Goal: Task Accomplishment & Management: Manage account settings

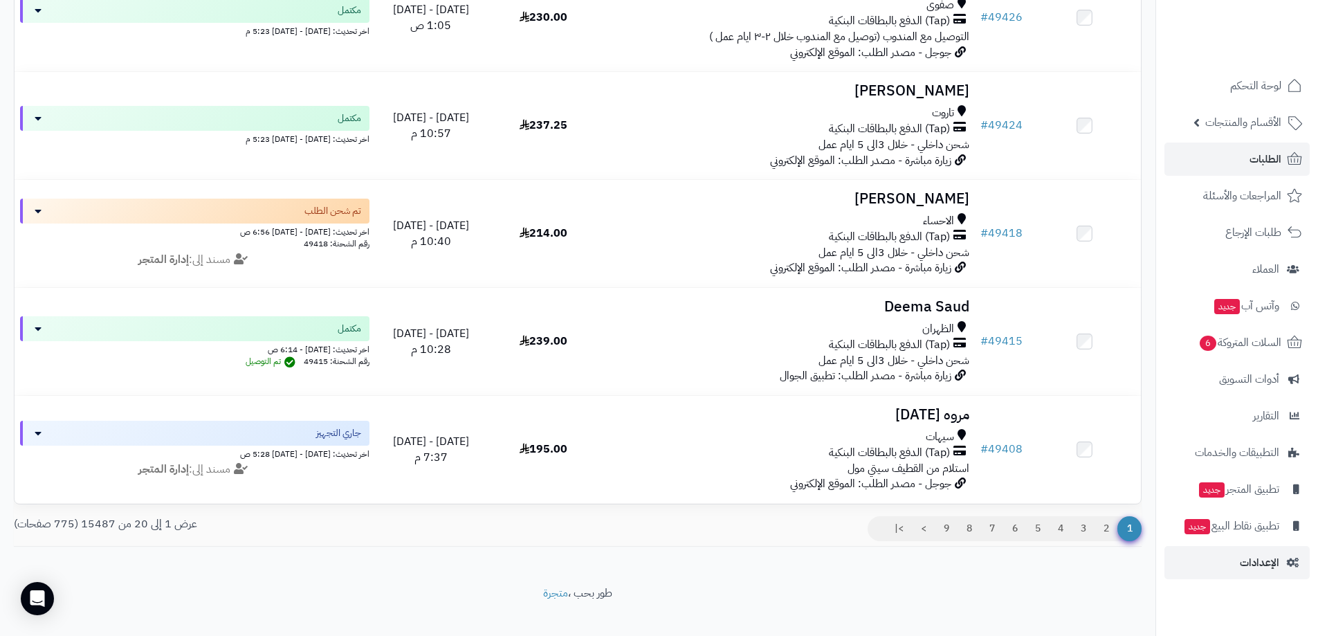
scroll to position [1885, 0]
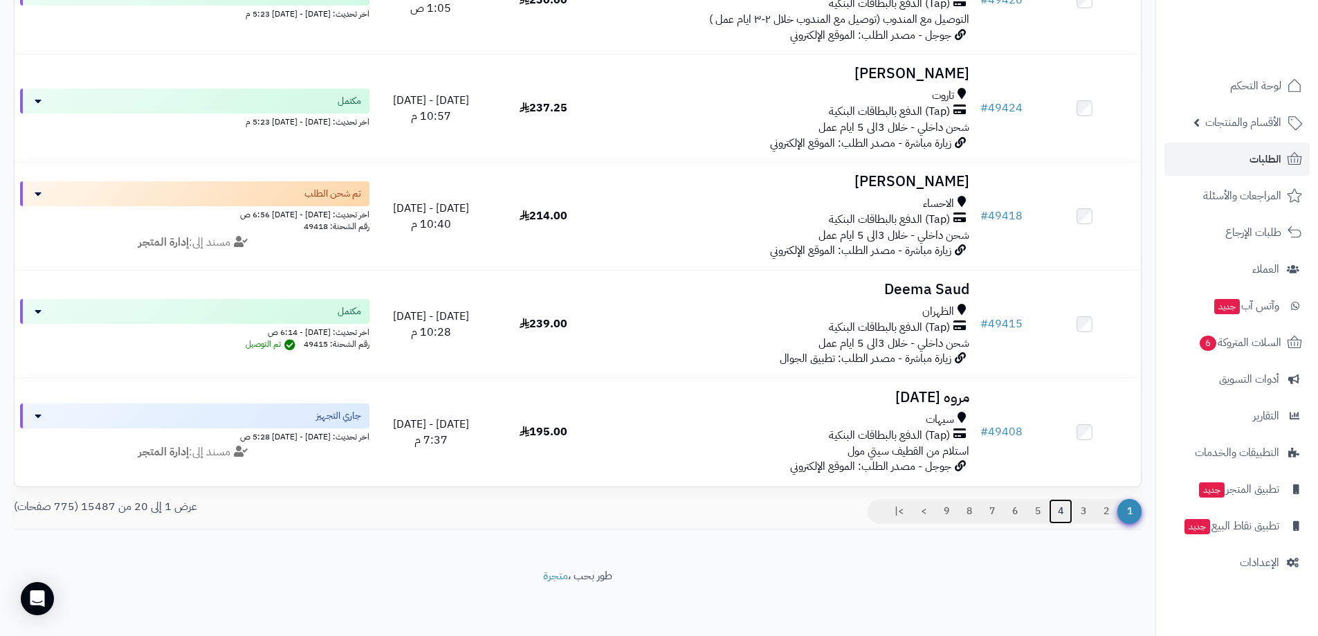
click at [1062, 524] on link "4" at bounding box center [1061, 511] width 24 height 25
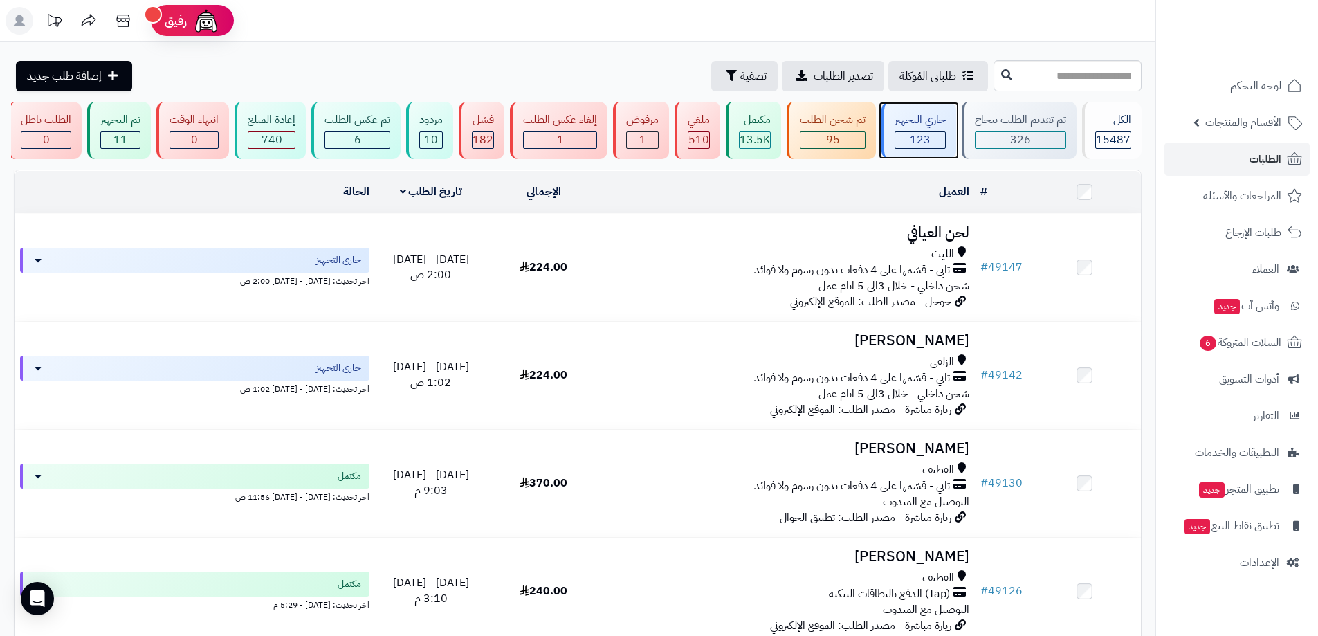
click at [937, 120] on div "جاري التجهيز" at bounding box center [919, 120] width 51 height 16
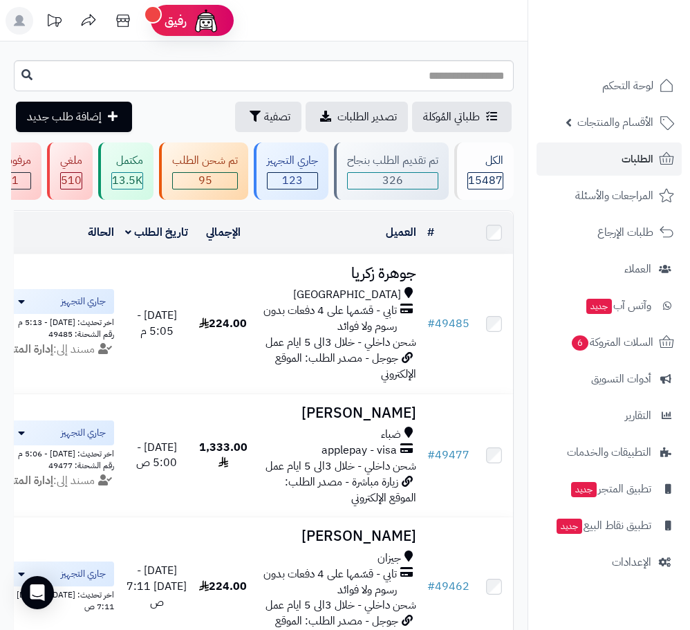
click at [365, 16] on header "رفيق ! الطلبات معالجة مكتمل إرجاع المنتجات العملاء المتواجدون الان 20156 عملاء …" at bounding box center [345, 21] width 690 height 42
click at [363, 15] on header "رفيق ! الطلبات معالجة مكتمل إرجاع المنتجات العملاء المتواجدون الان 20156 عملاء …" at bounding box center [345, 21] width 690 height 42
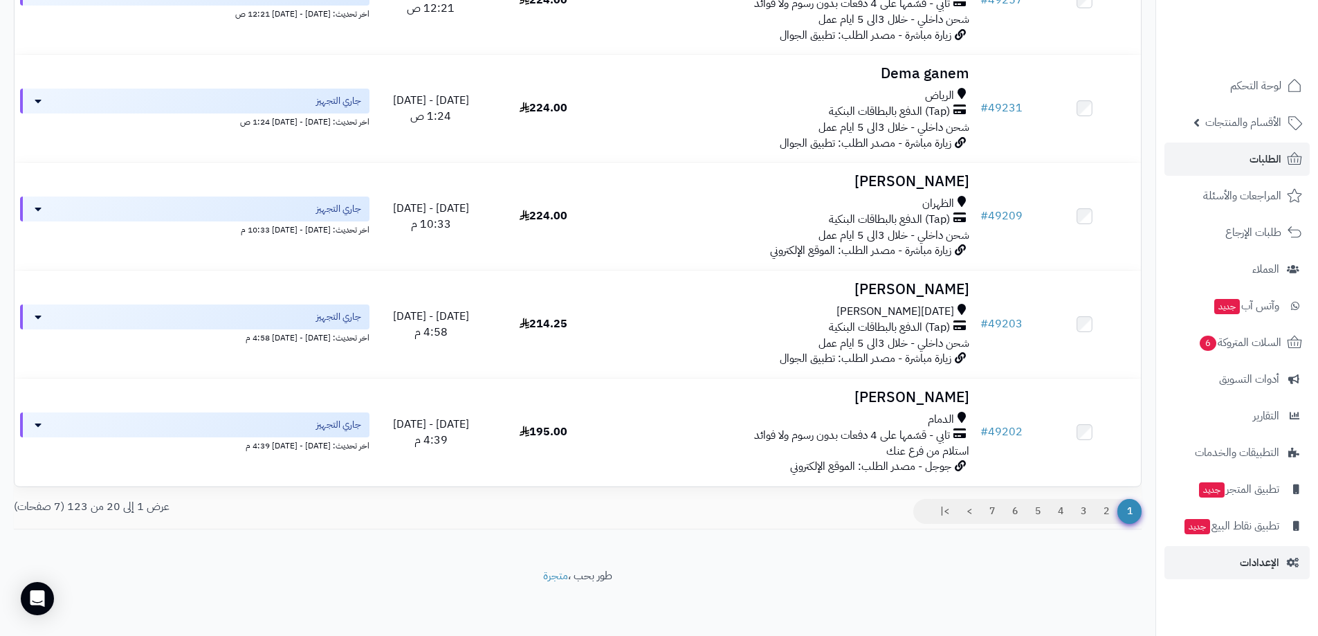
scroll to position [1890, 0]
click at [1056, 522] on link "4" at bounding box center [1061, 509] width 24 height 25
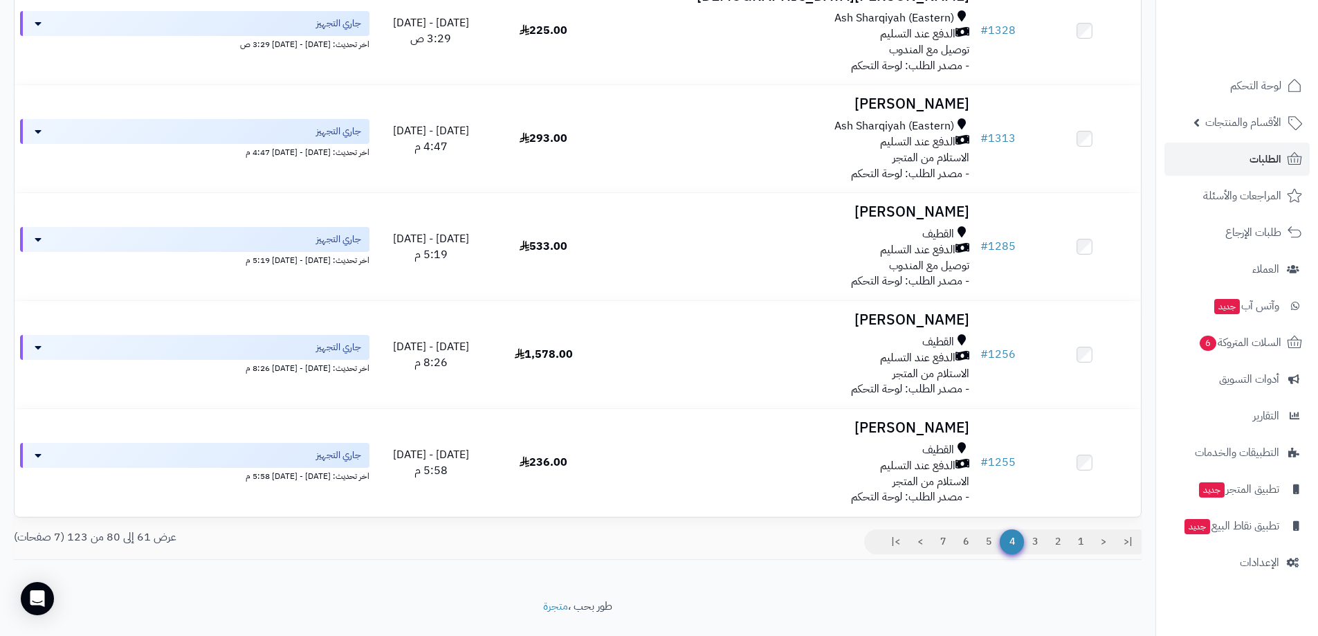
scroll to position [1895, 0]
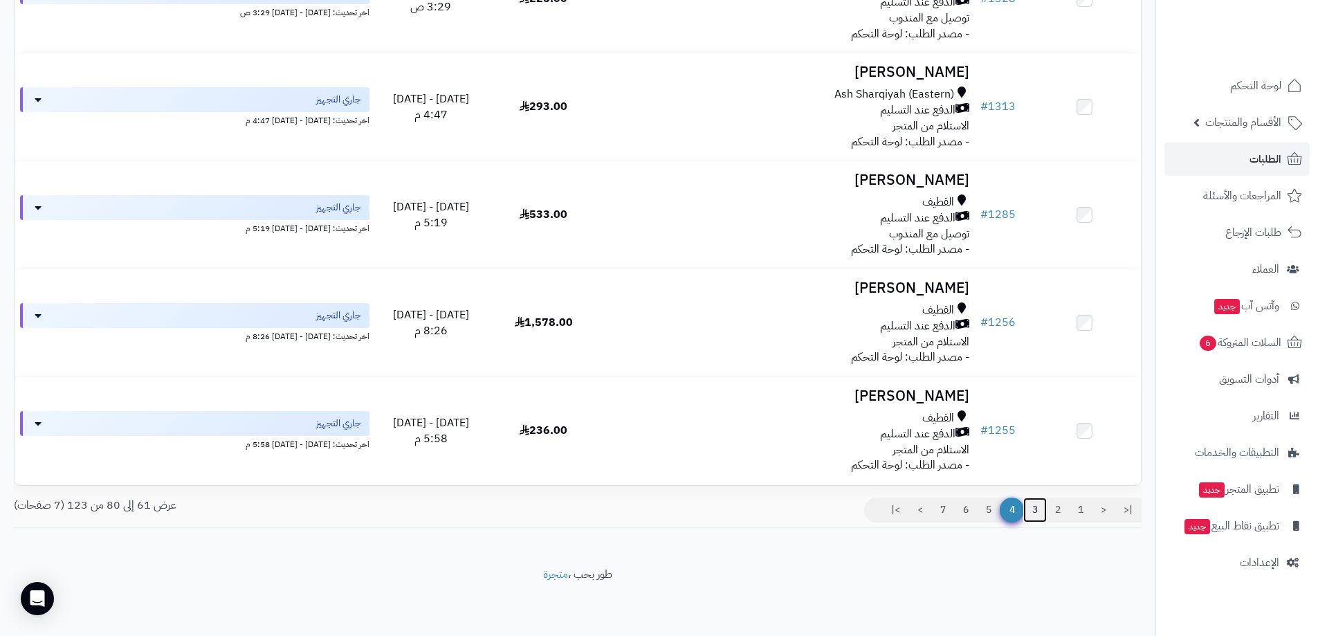
click at [1042, 514] on link "3" at bounding box center [1035, 509] width 24 height 25
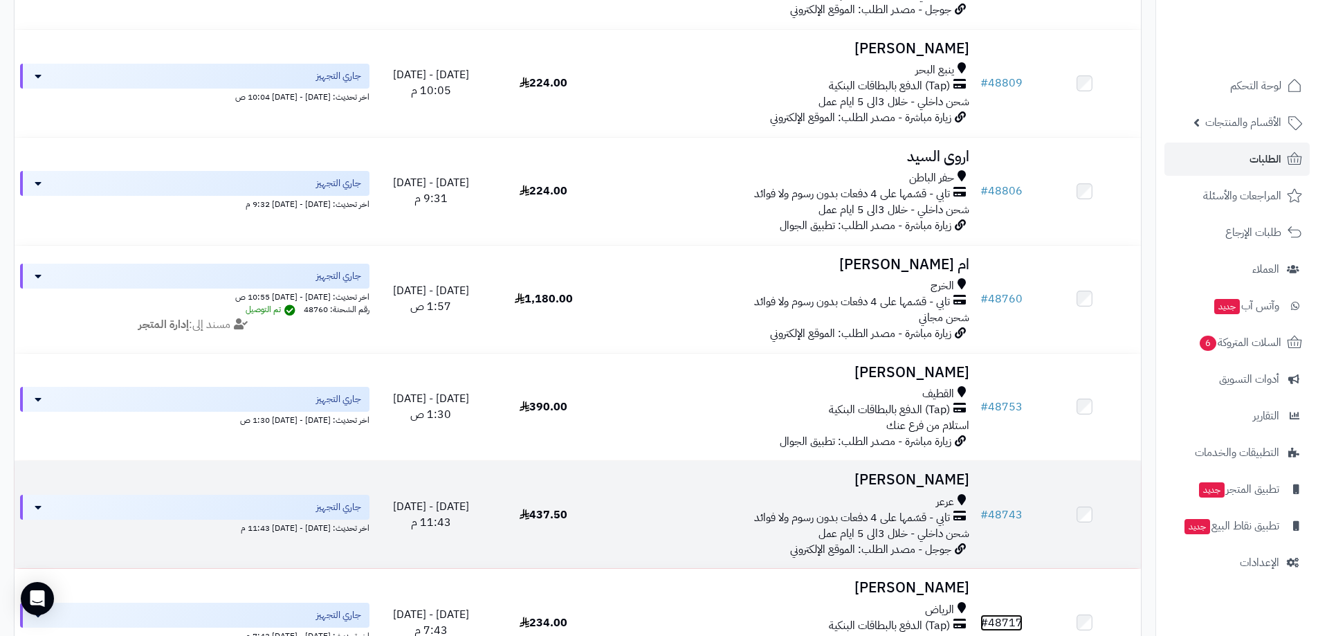
scroll to position [1143, 0]
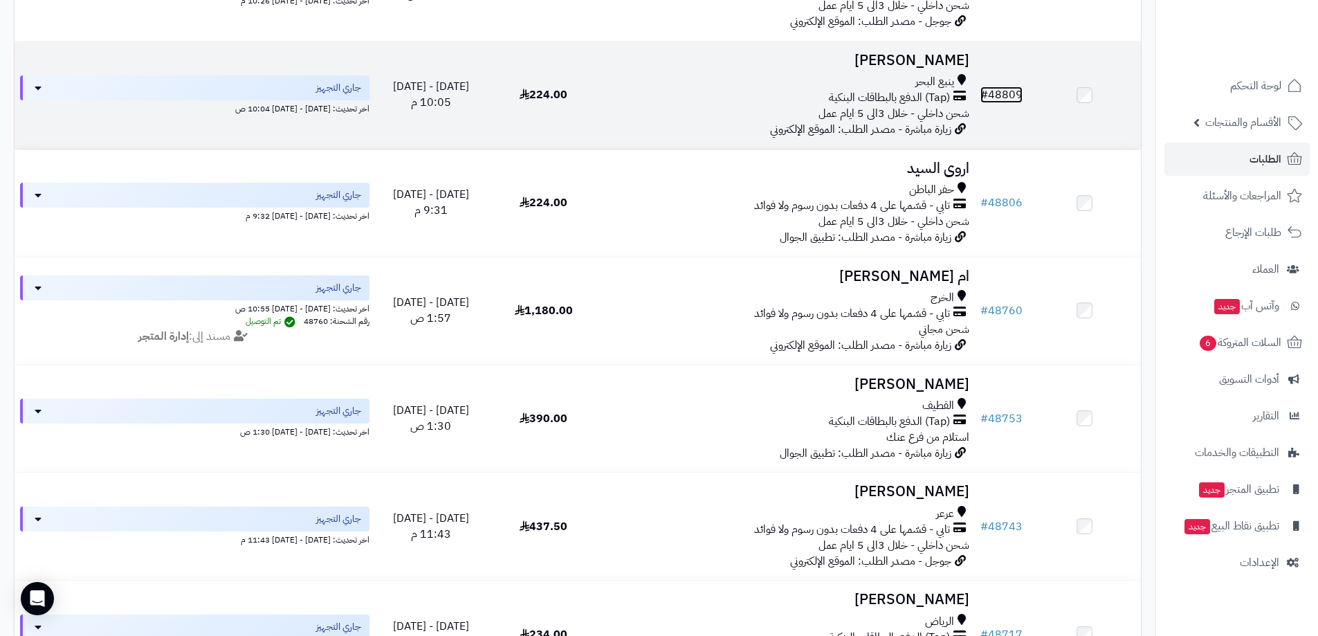
drag, startPoint x: 1008, startPoint y: 92, endPoint x: 1000, endPoint y: 99, distance: 10.8
click at [1000, 99] on link "# 48809" at bounding box center [1001, 94] width 42 height 17
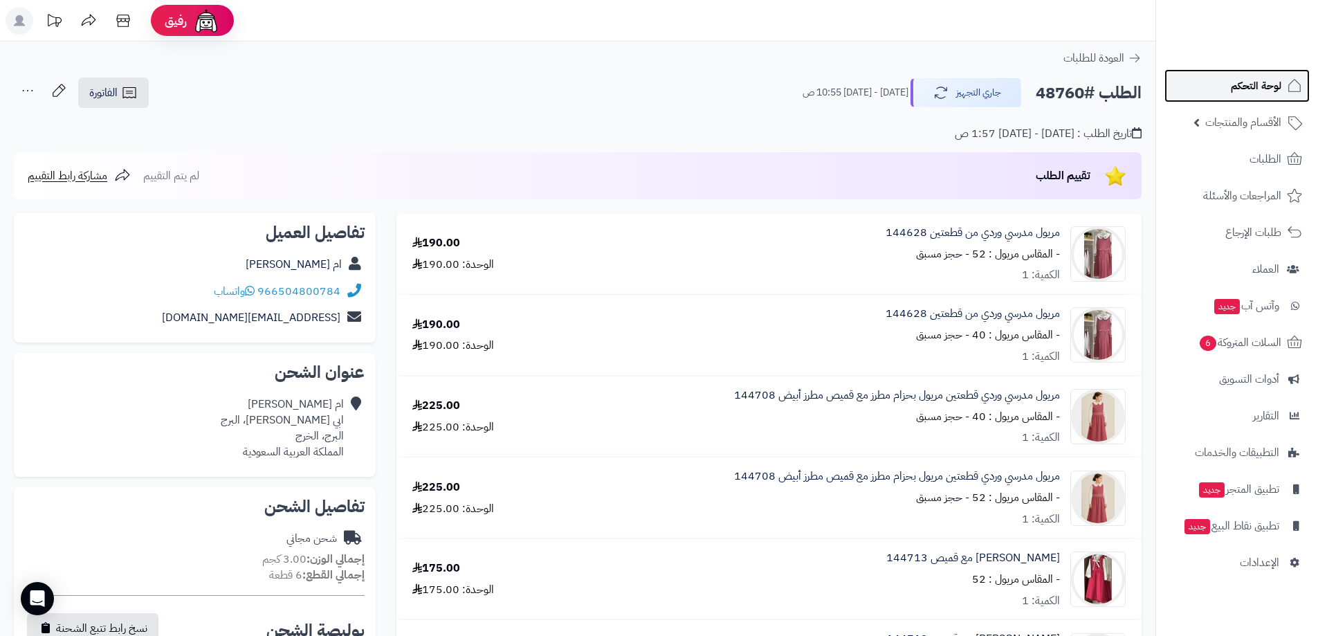
click at [1300, 89] on icon at bounding box center [1294, 85] width 12 height 12
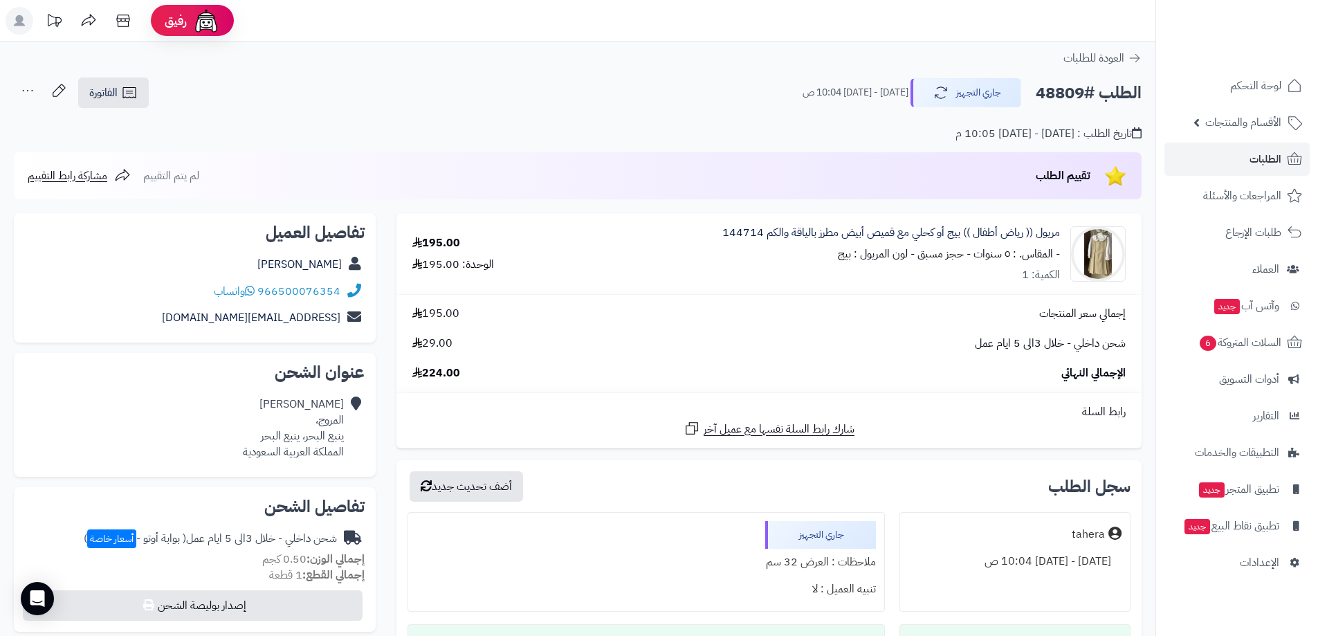
click at [1317, 396] on html "رفيق ! الطلبات معالجة مكتمل إرجاع المنتجات العملاء المتواجدون الان 20156 عملاء …" at bounding box center [659, 318] width 1318 height 636
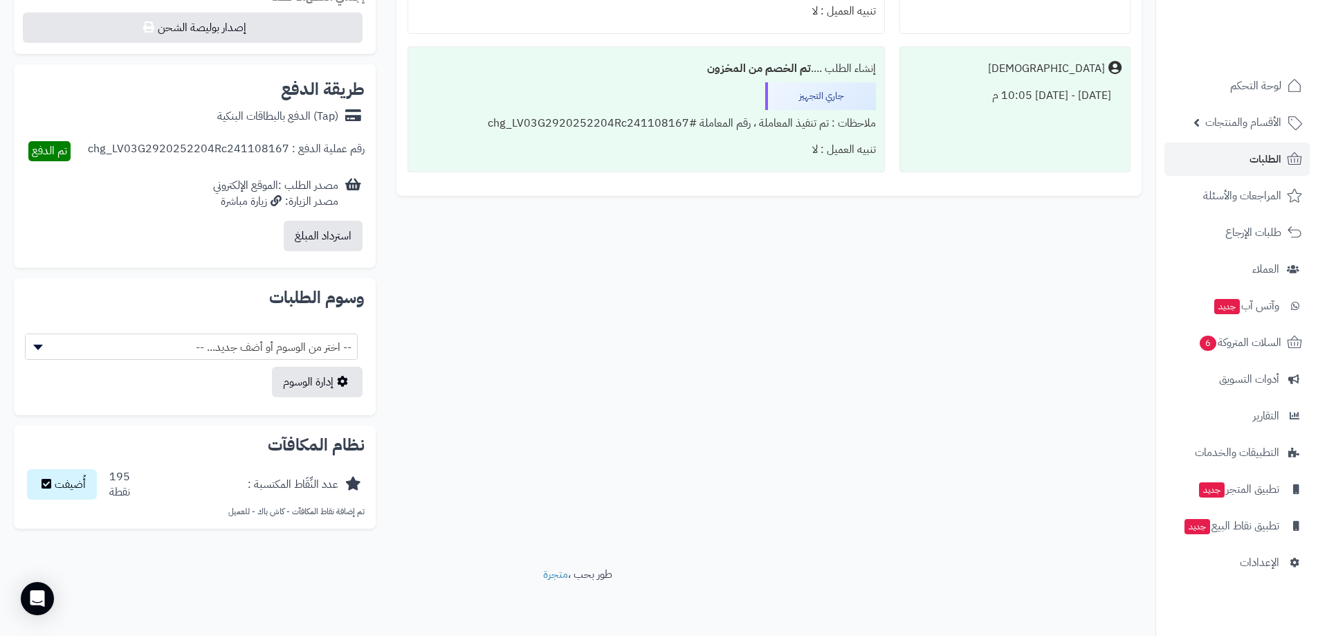
scroll to position [578, 0]
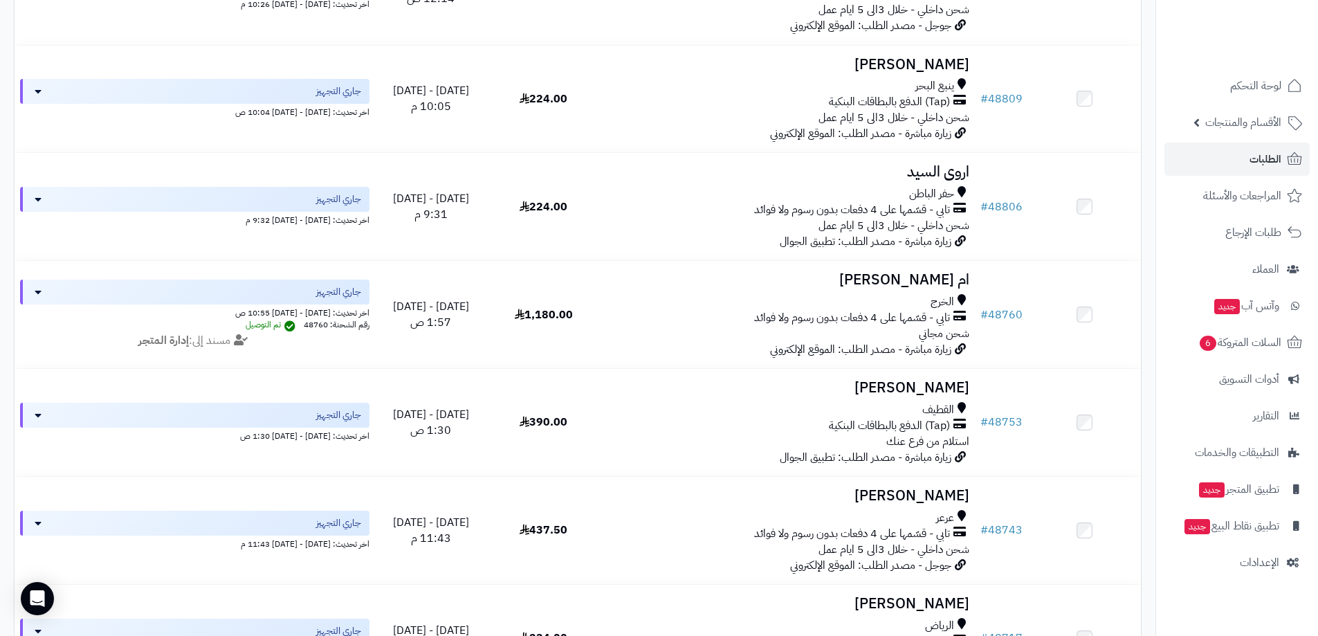
scroll to position [1905, 0]
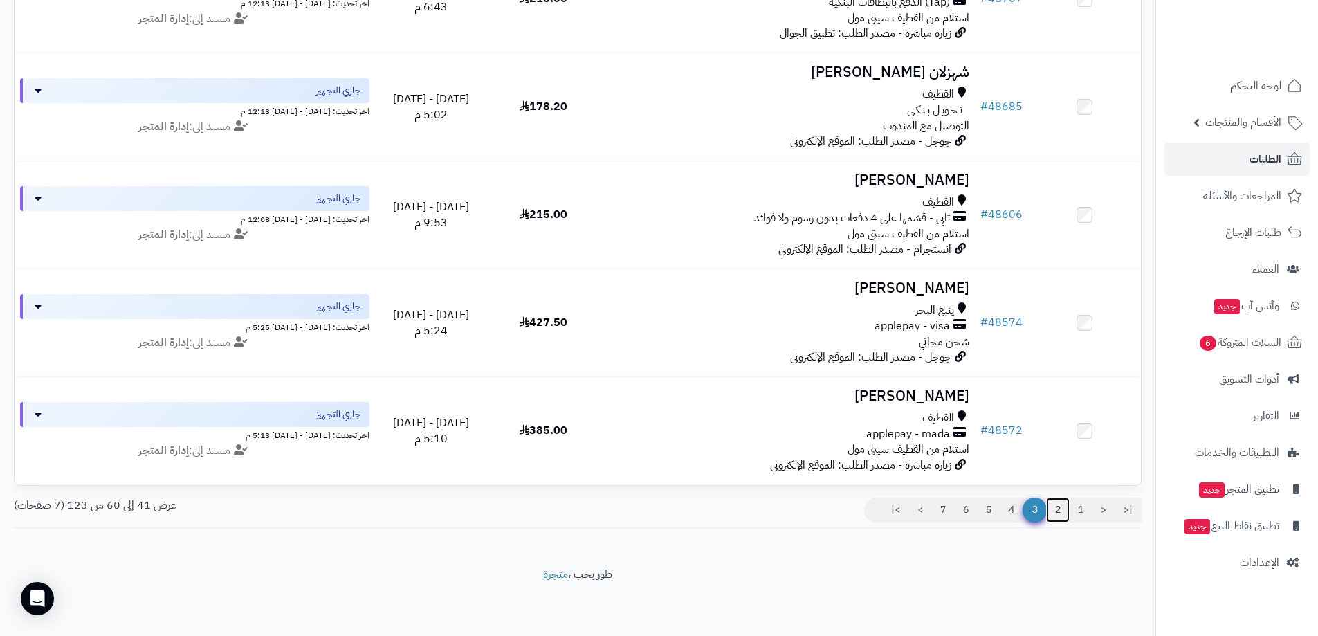
click at [1058, 508] on link "2" at bounding box center [1058, 509] width 24 height 25
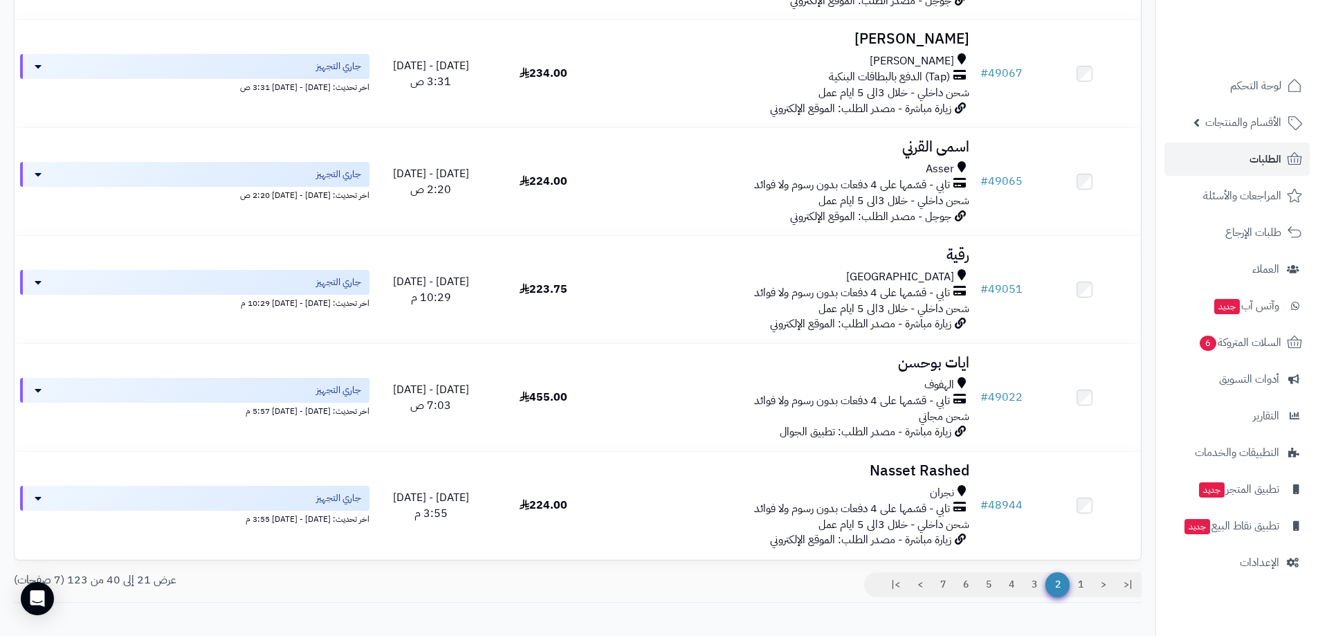
scroll to position [1823, 0]
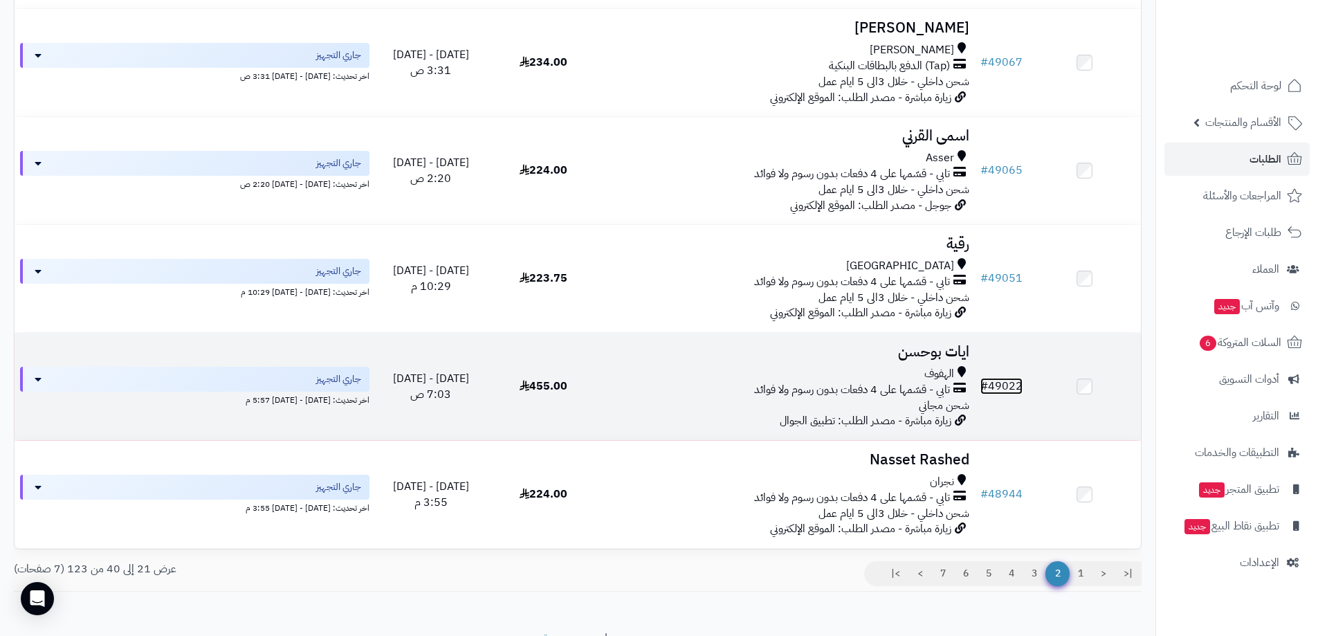
click at [1003, 387] on link "# 49022" at bounding box center [1001, 386] width 42 height 17
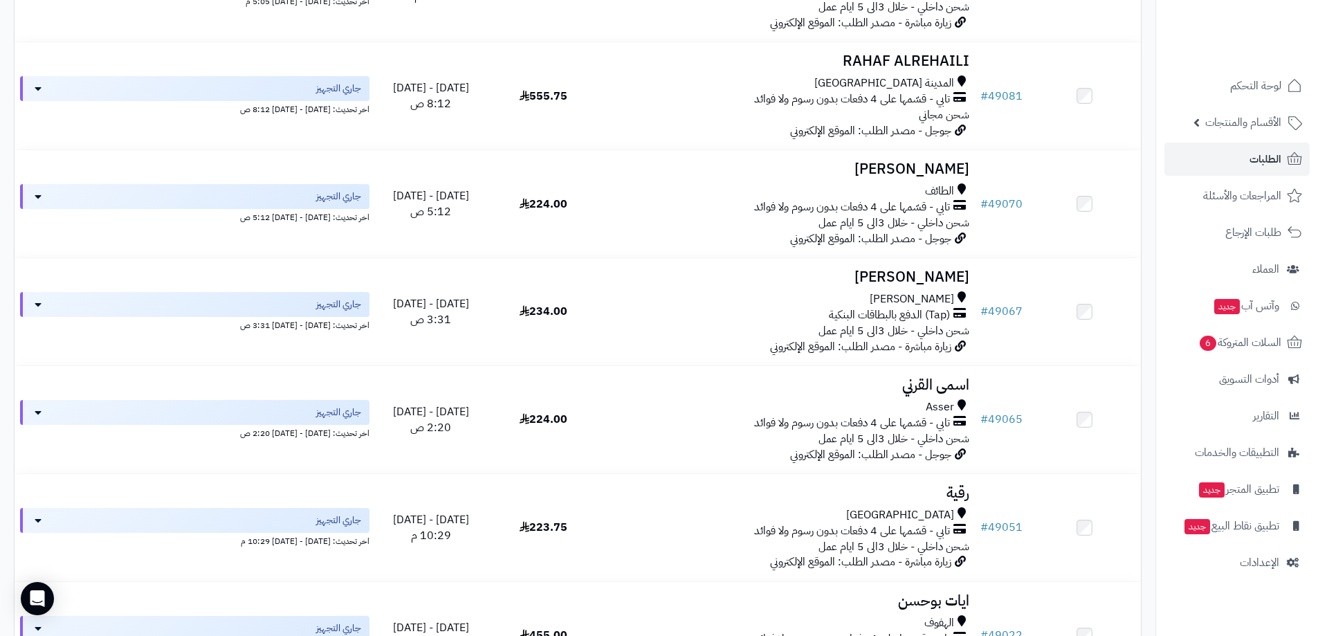
scroll to position [1905, 0]
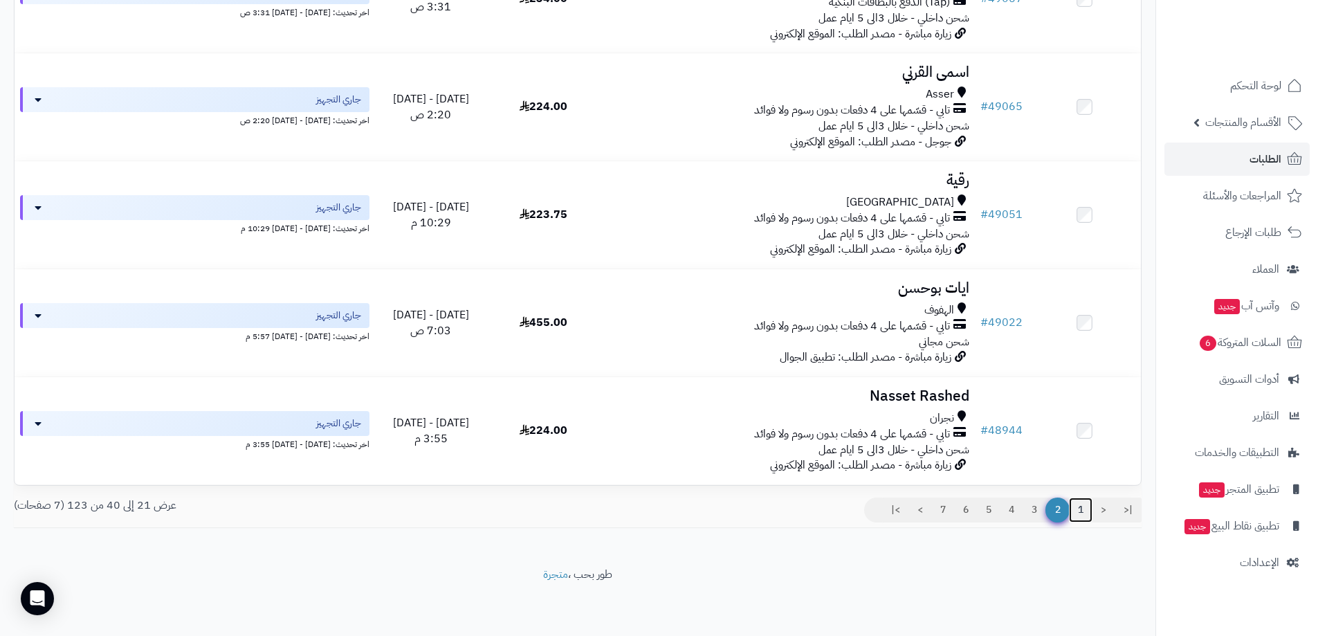
click at [1085, 508] on link "1" at bounding box center [1081, 509] width 24 height 25
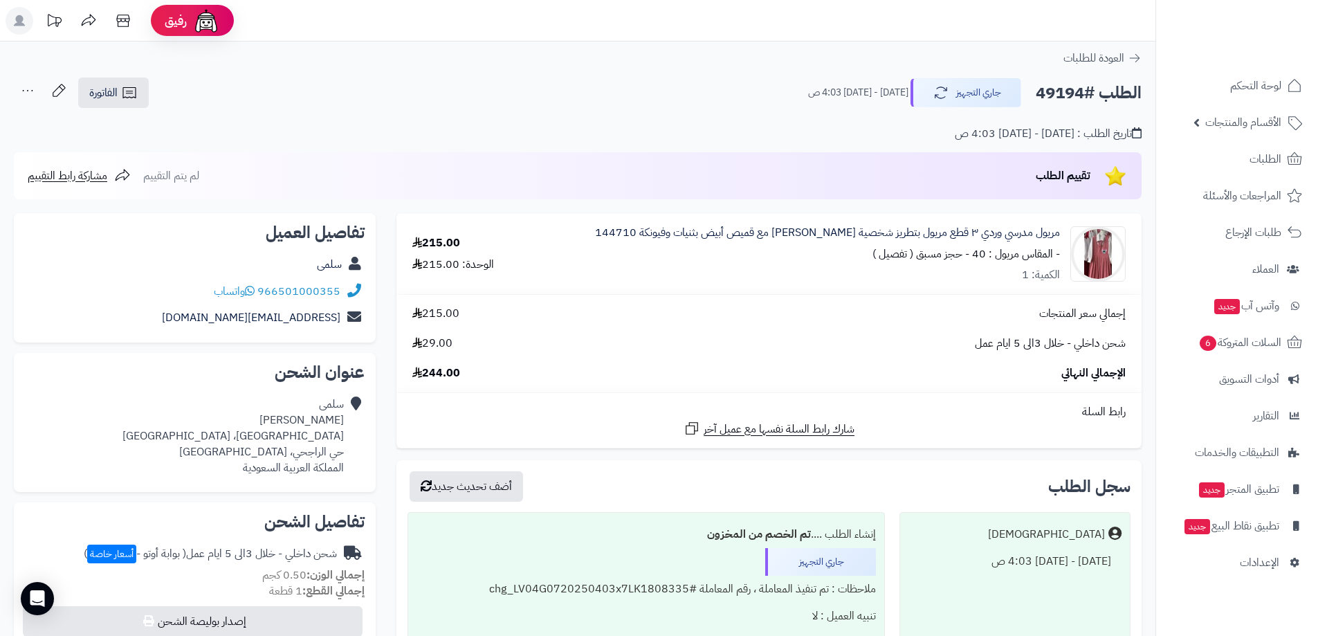
click at [999, 443] on td "رابط السلة شارك رابط السلة نفسها مع عميل آخر" at bounding box center [768, 420] width 745 height 55
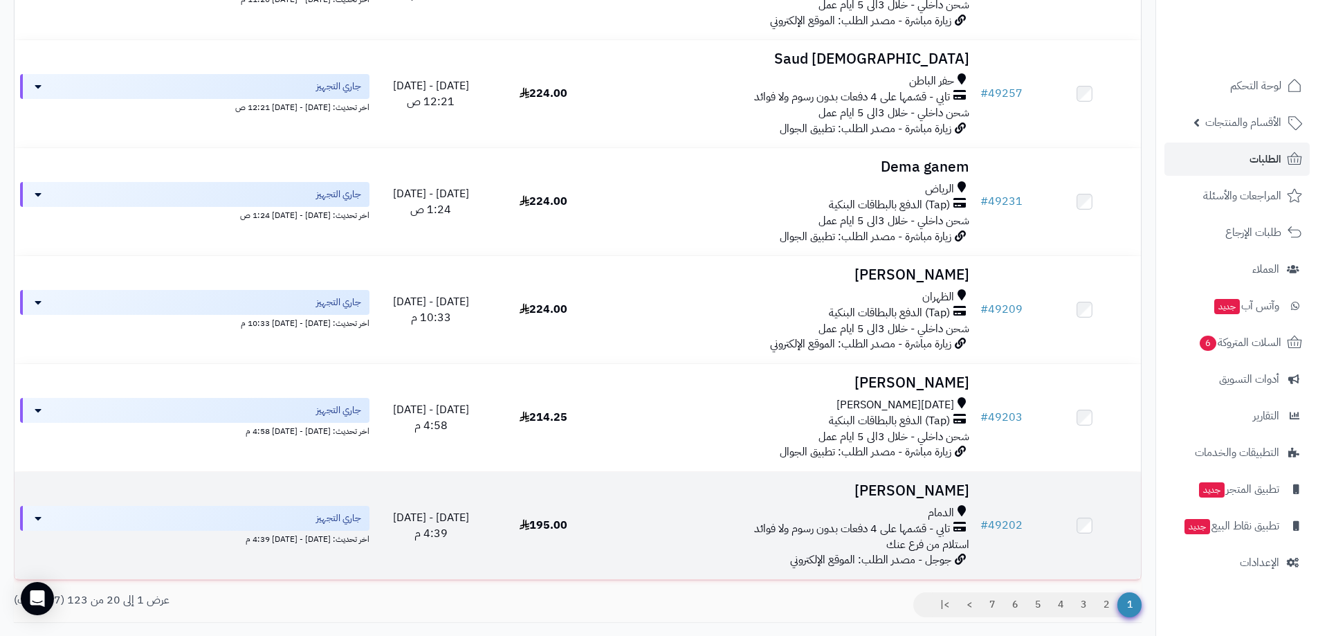
scroll to position [1789, 0]
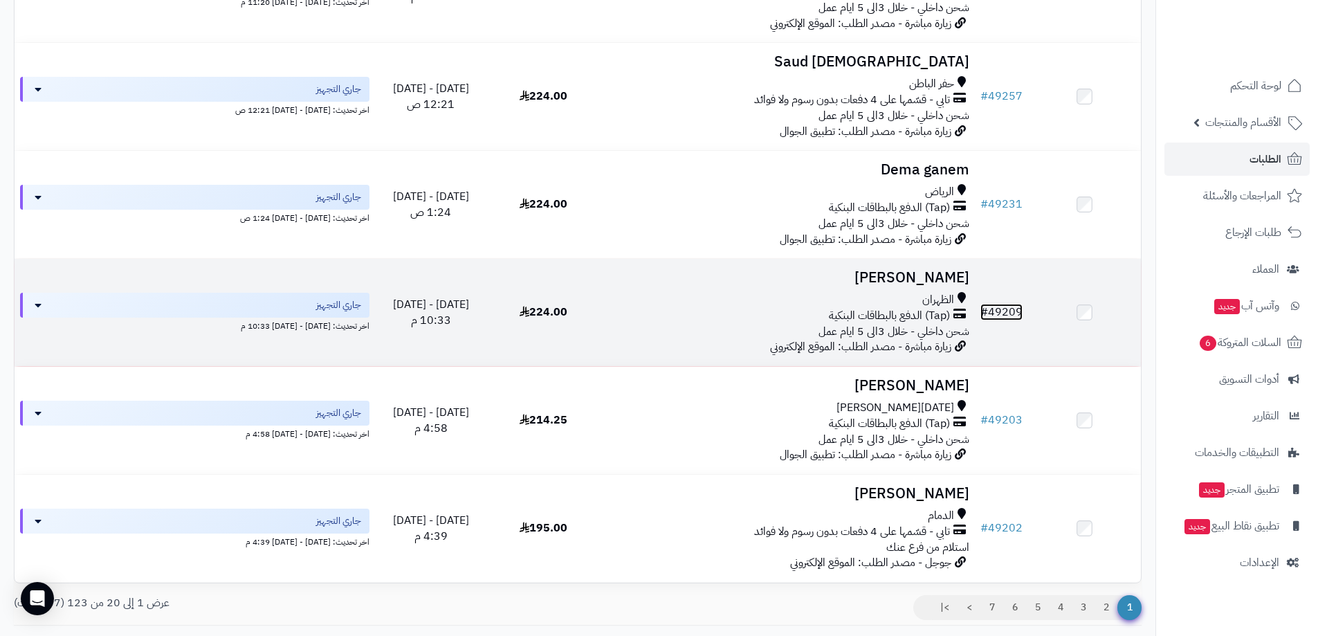
drag, startPoint x: 998, startPoint y: 313, endPoint x: 1006, endPoint y: 342, distance: 30.9
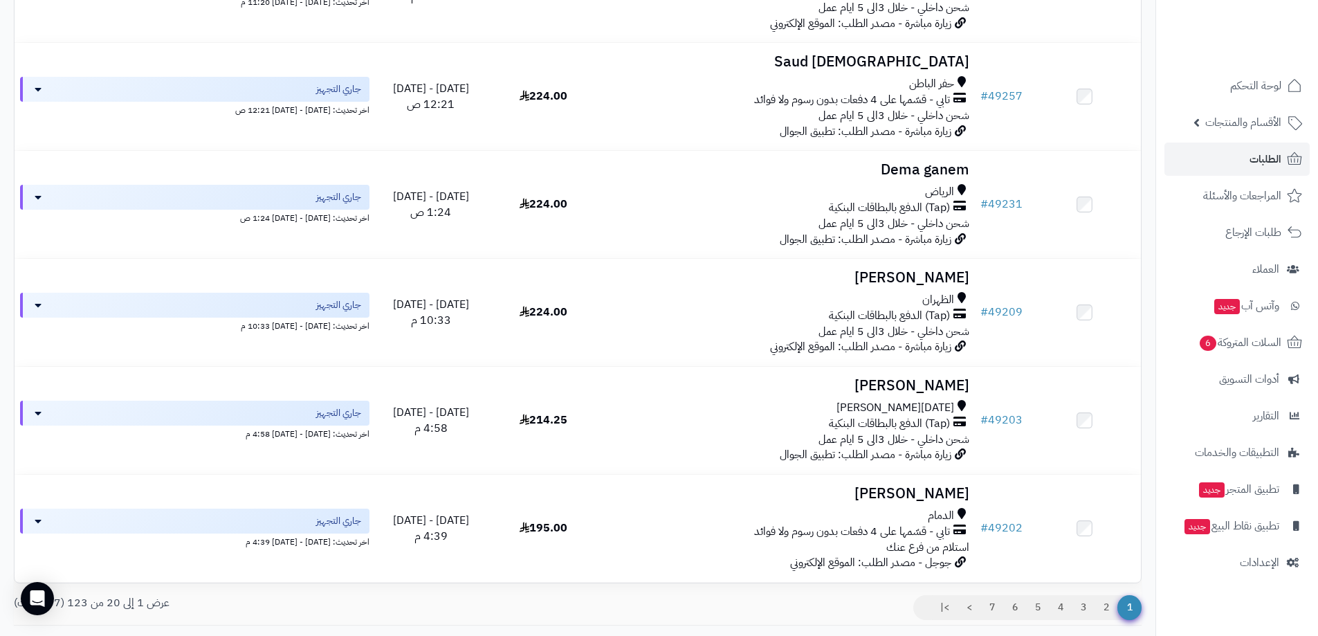
drag, startPoint x: 1006, startPoint y: 342, endPoint x: 1141, endPoint y: 165, distance: 222.2
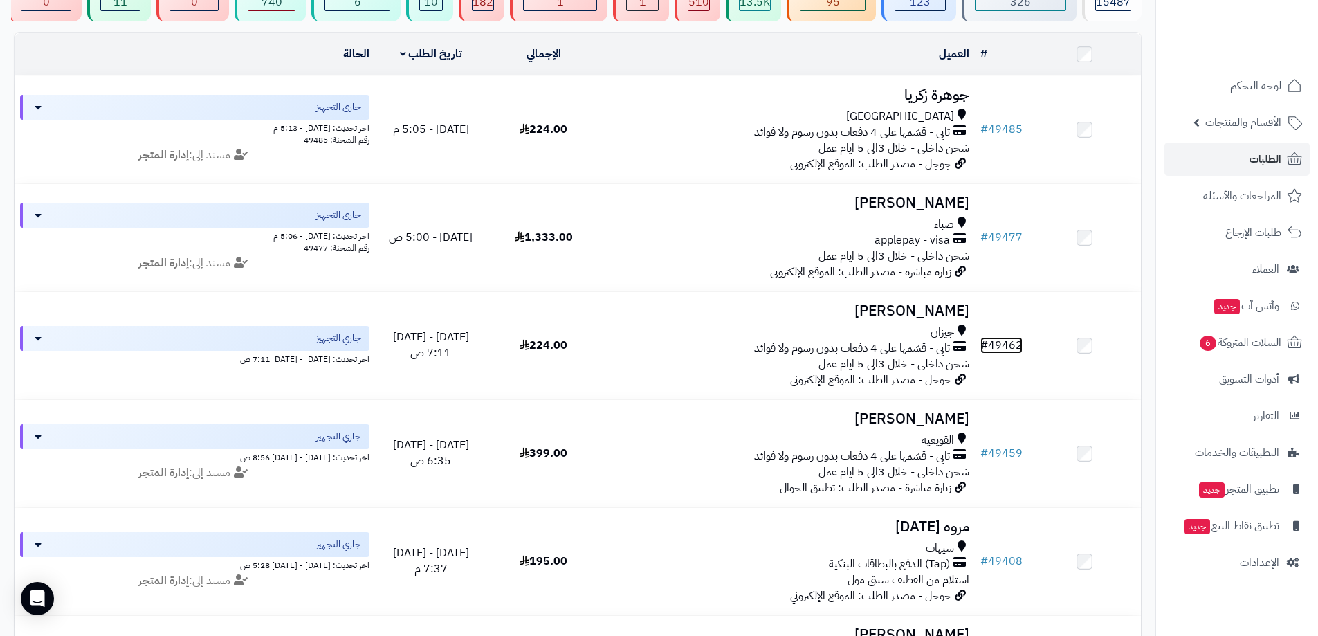
scroll to position [98, 0]
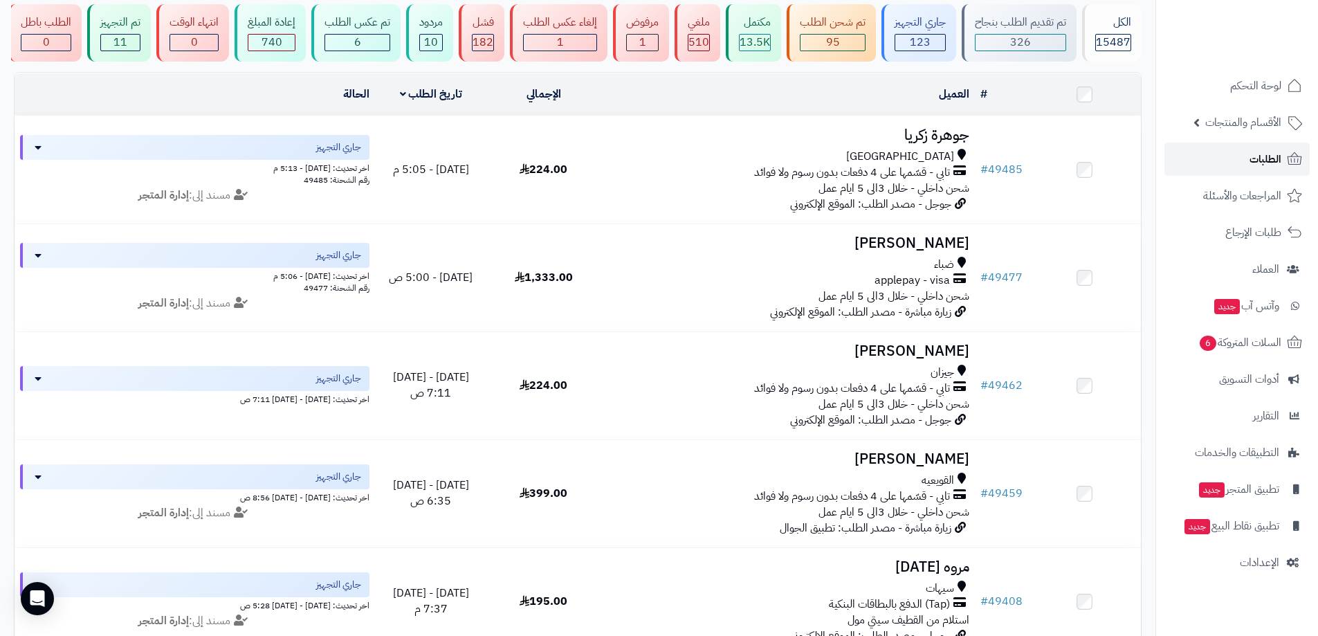
click at [1271, 156] on span "الطلبات" at bounding box center [1265, 158] width 32 height 19
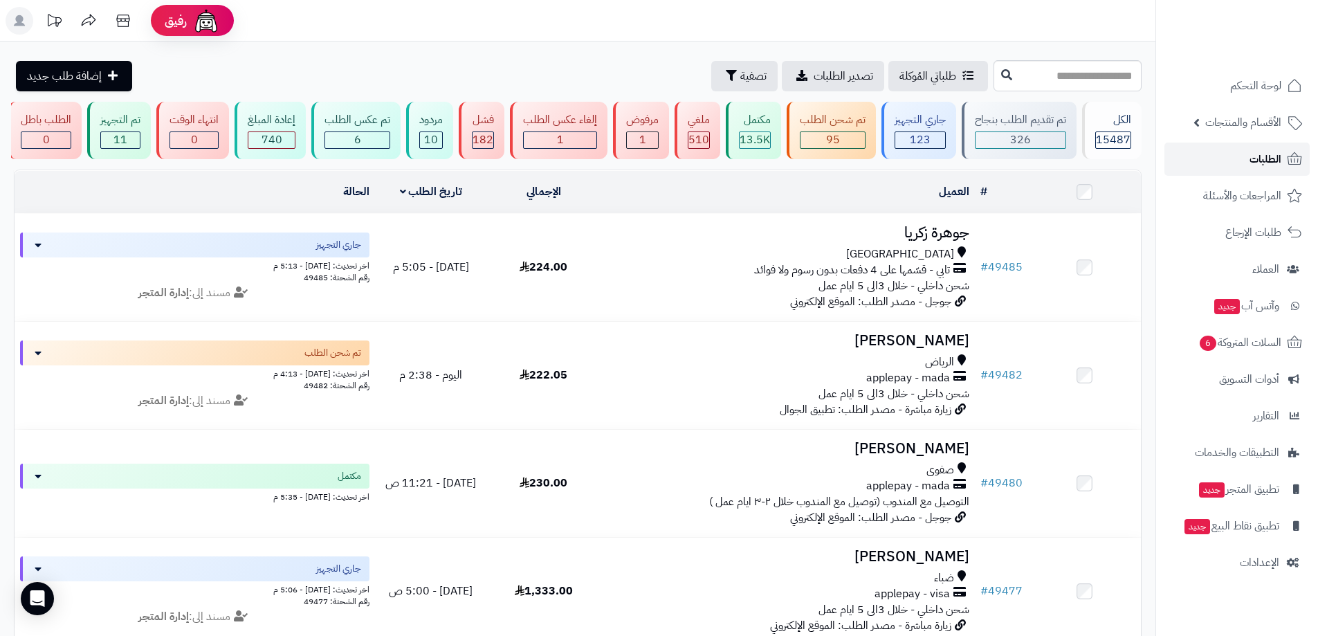
click at [1241, 164] on link "الطلبات" at bounding box center [1236, 158] width 145 height 33
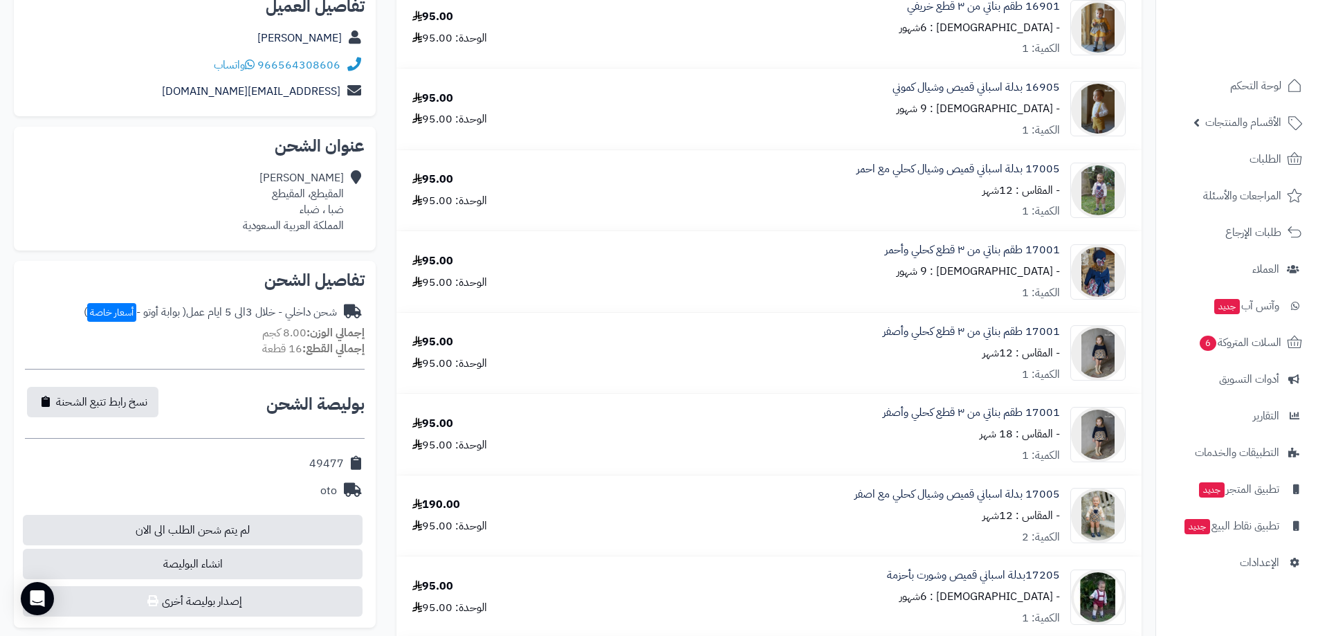
scroll to position [191, 0]
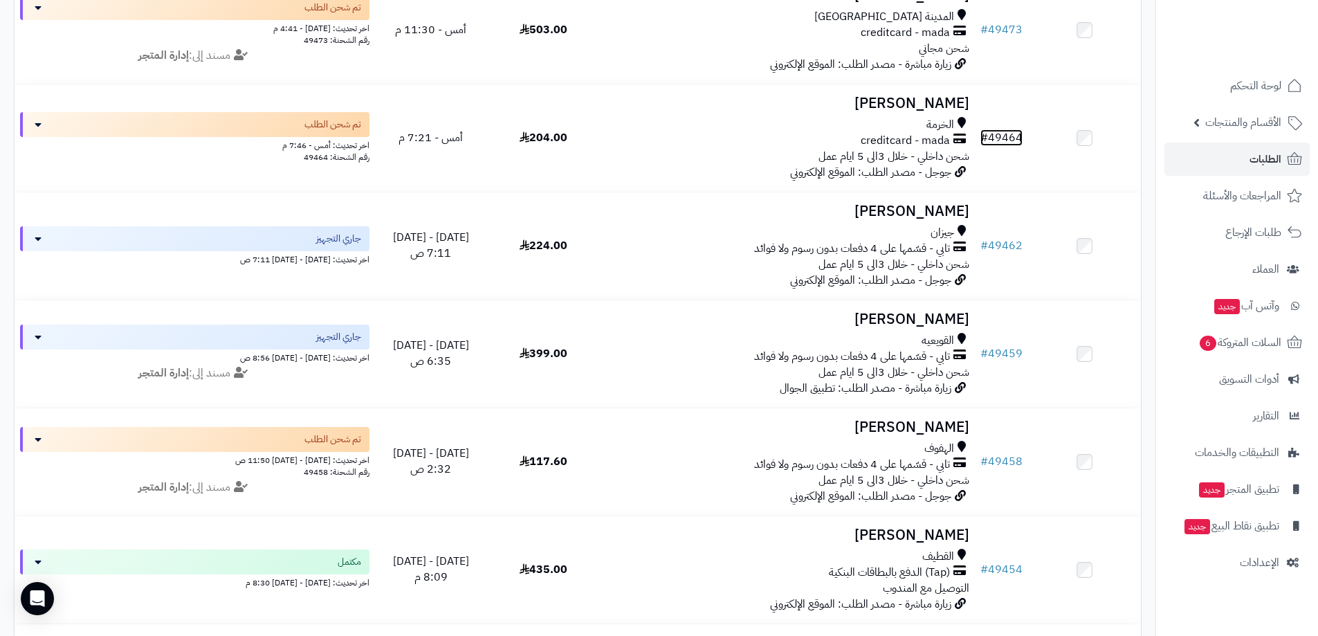
scroll to position [878, 0]
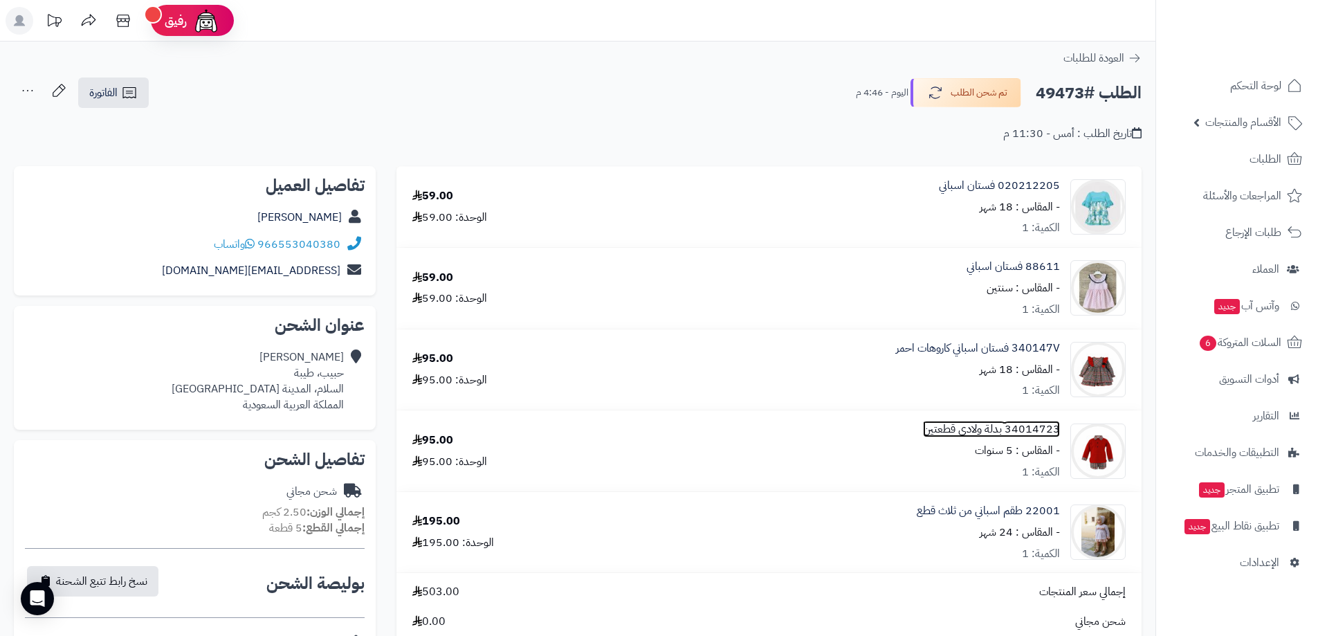
click at [1000, 424] on link "34014723 بدلة ولادي قطعتين" at bounding box center [991, 429] width 137 height 16
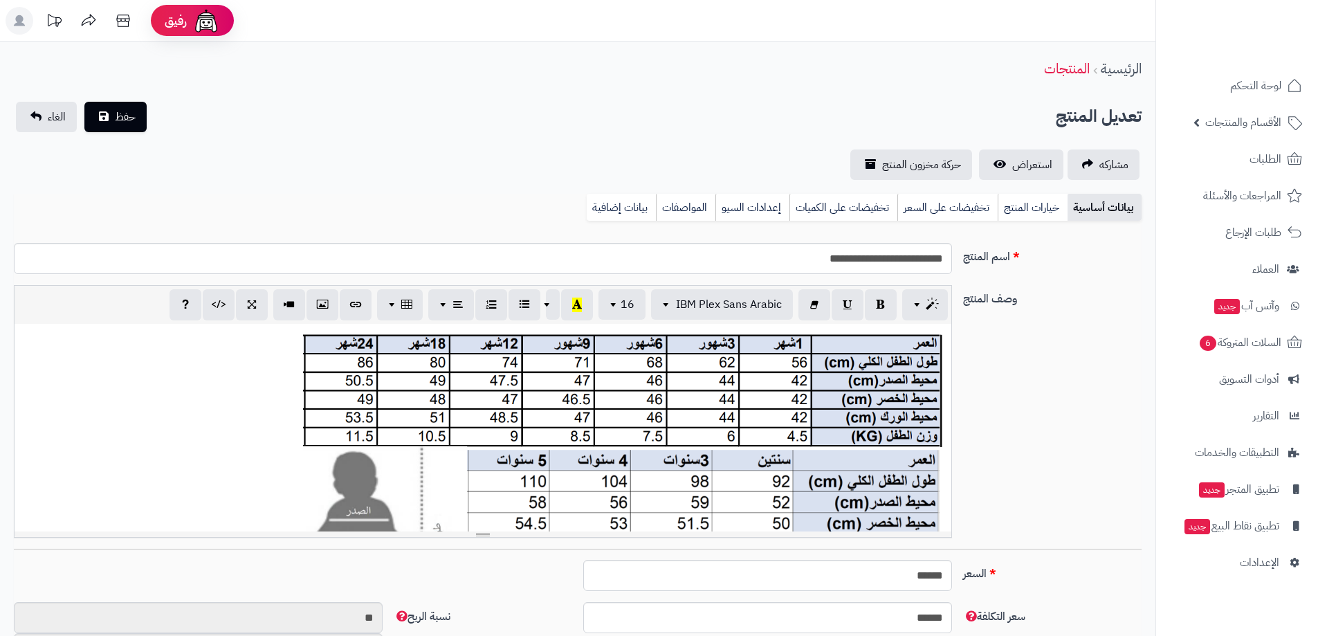
click at [614, 221] on div "بيانات أساسية خيارات المنتج تخفيضات على السعر تخفيضات على الكميات إعدادات السيو…" at bounding box center [577, 213] width 1127 height 38
click at [619, 214] on link "بيانات إضافية" at bounding box center [621, 208] width 69 height 28
